Goal: Transaction & Acquisition: Purchase product/service

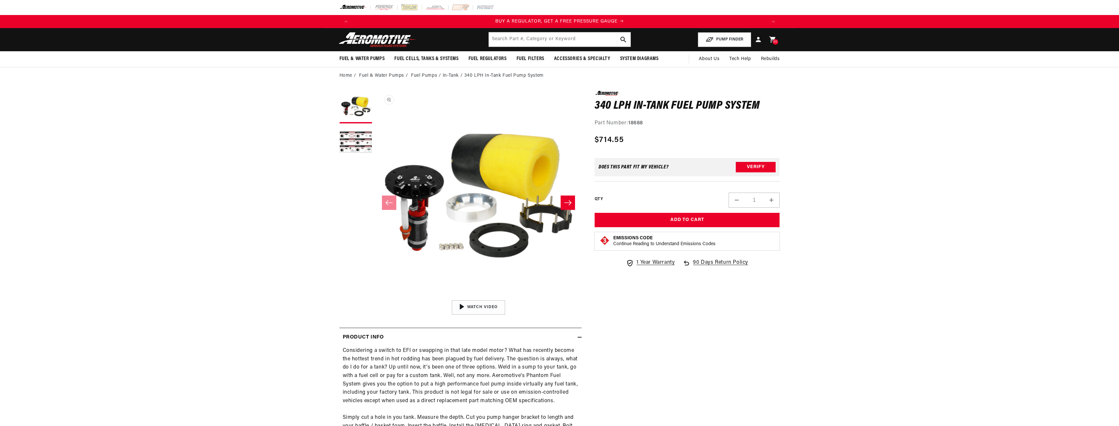
click at [375, 297] on button "Open media 1 in modal" at bounding box center [375, 297] width 0 height 0
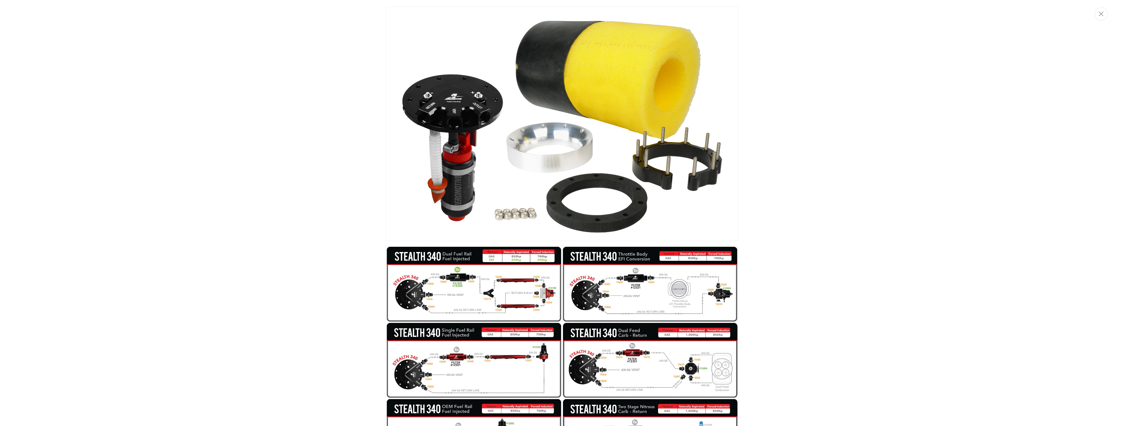
click at [309, 90] on div "Media gallery" at bounding box center [562, 213] width 1124 height 426
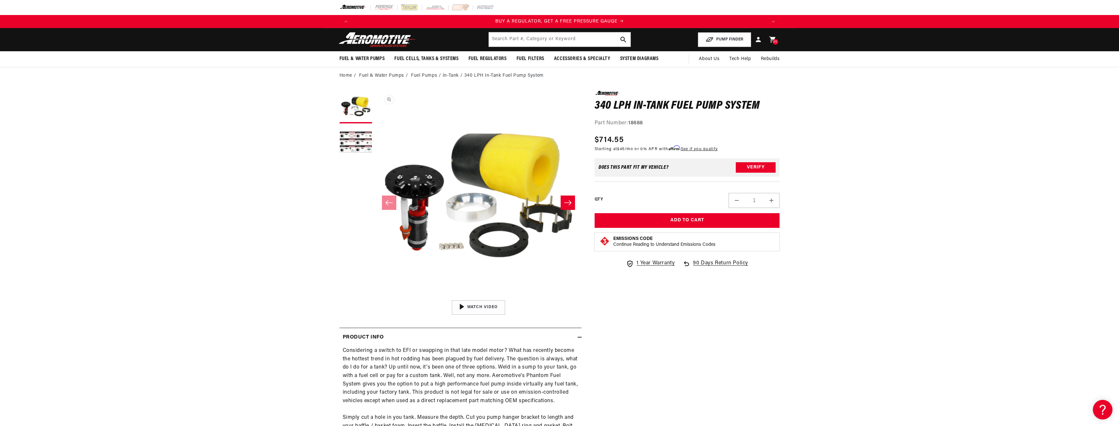
drag, startPoint x: 764, startPoint y: 104, endPoint x: 579, endPoint y: 101, distance: 184.6
click at [375, 297] on button "Open media 1 in modal" at bounding box center [375, 297] width 0 height 0
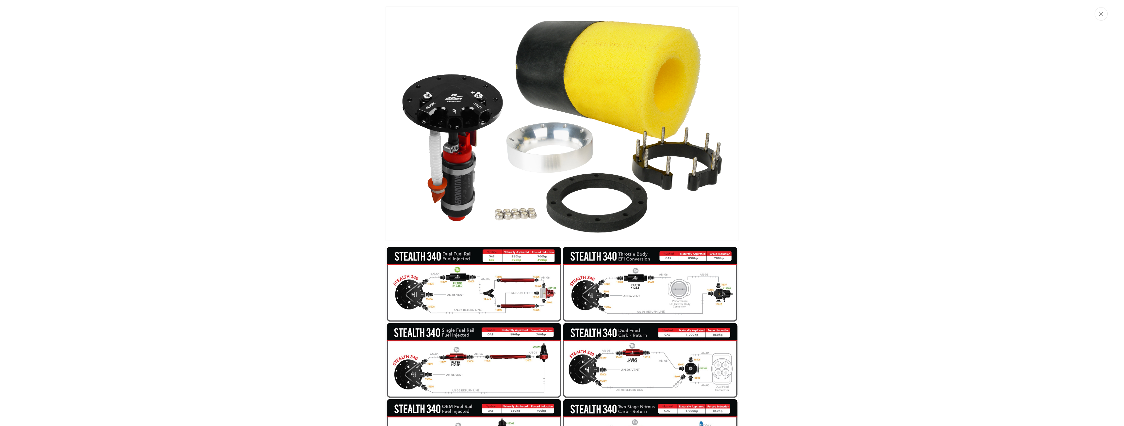
scroll to position [0, 414]
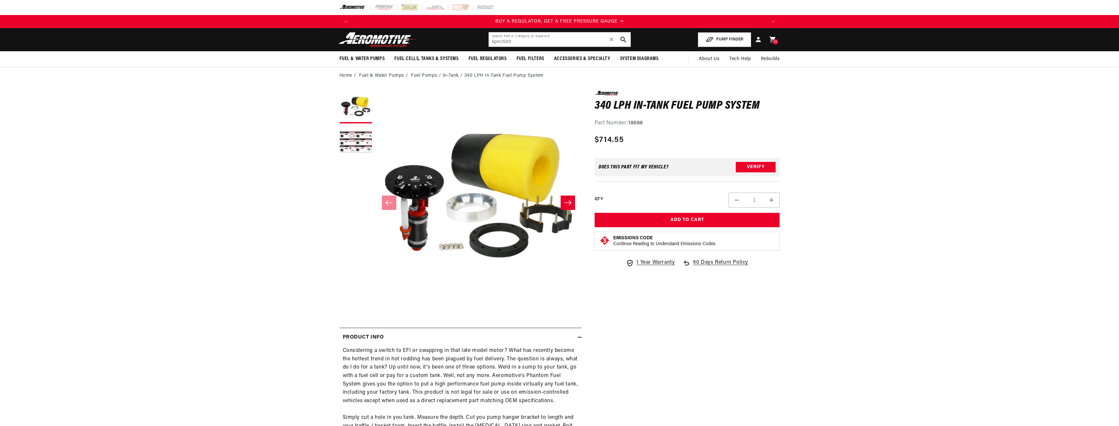
type input "kpm1500"
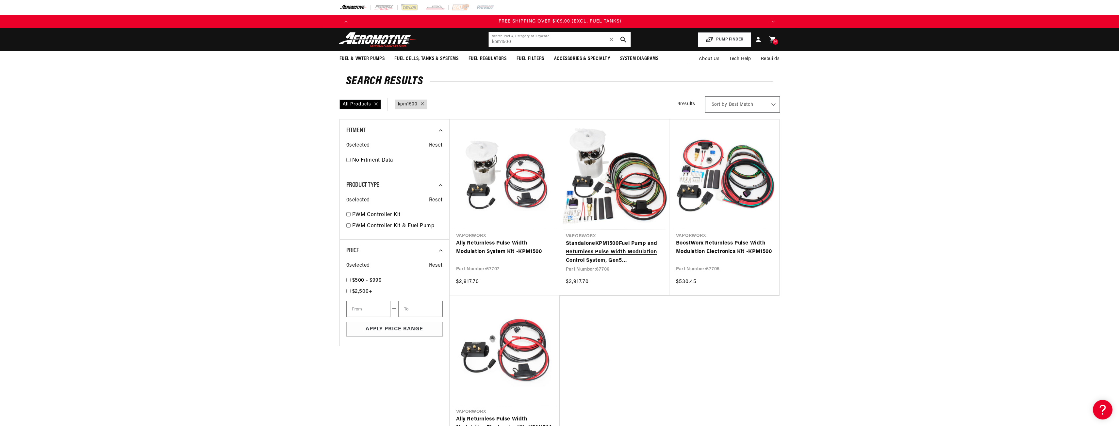
scroll to position [0, 1243]
click at [623, 265] on link "Standalone KPM1500 Fuel Pump and Returnless Pulse Width Modulation Control Syst…" at bounding box center [614, 252] width 97 height 25
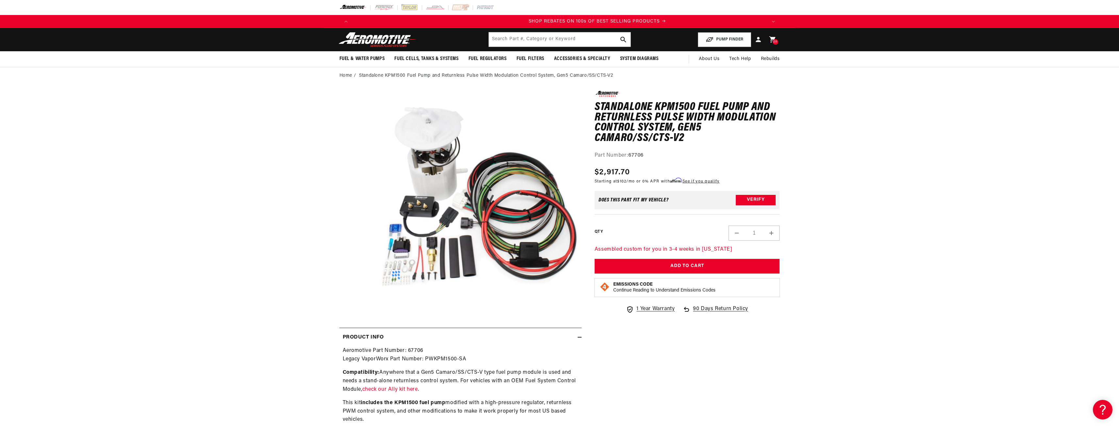
scroll to position [0, 829]
